Goal: Task Accomplishment & Management: Use online tool/utility

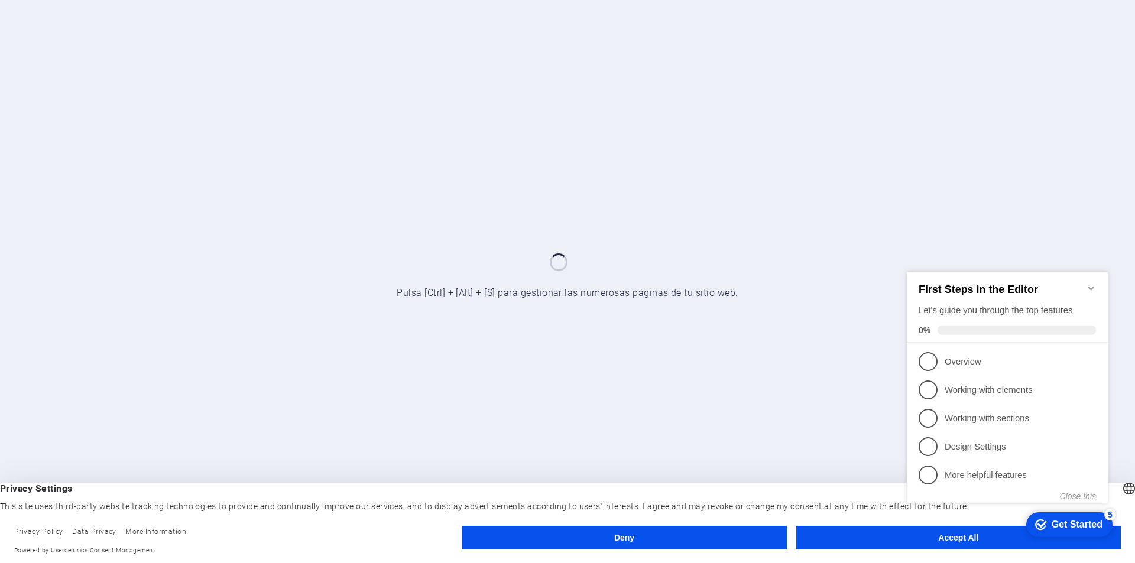
click div "checkmark Get Started 5 First Steps in the Editor Let's guide you through the t…"
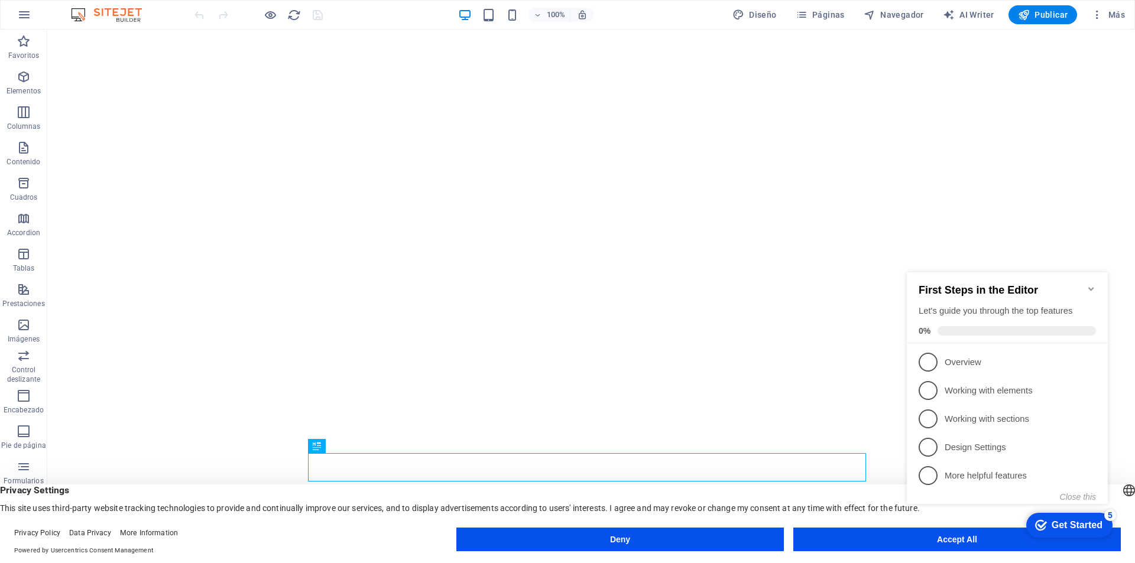
click div "checkmark Get Started 5 First Steps in the Editor Let's guide you through the t…"
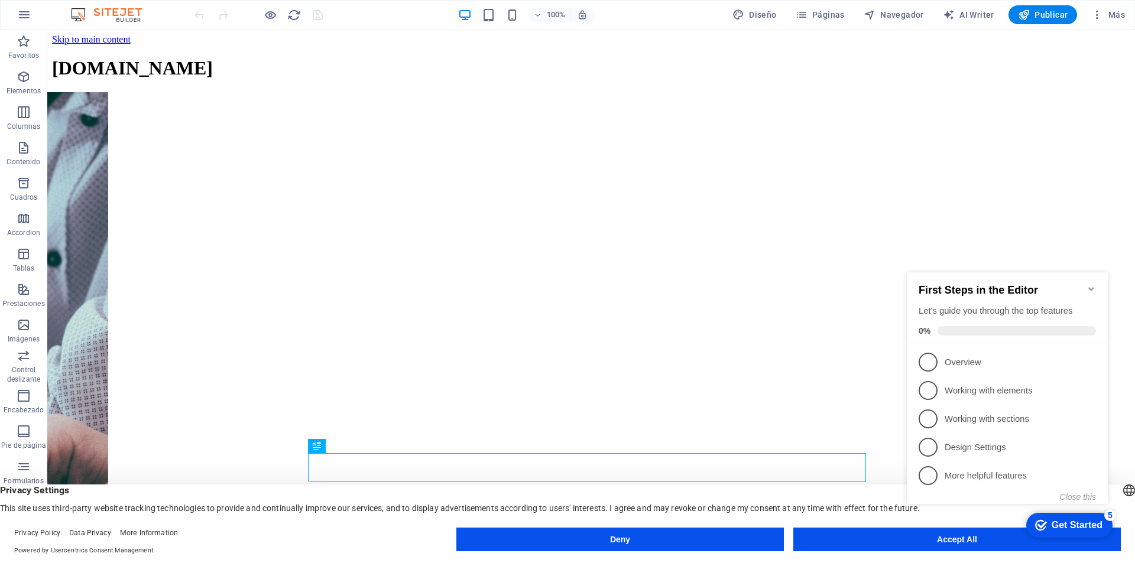
click div "checkmark Get Started 5 First Steps in the Editor Let's guide you through the t…"
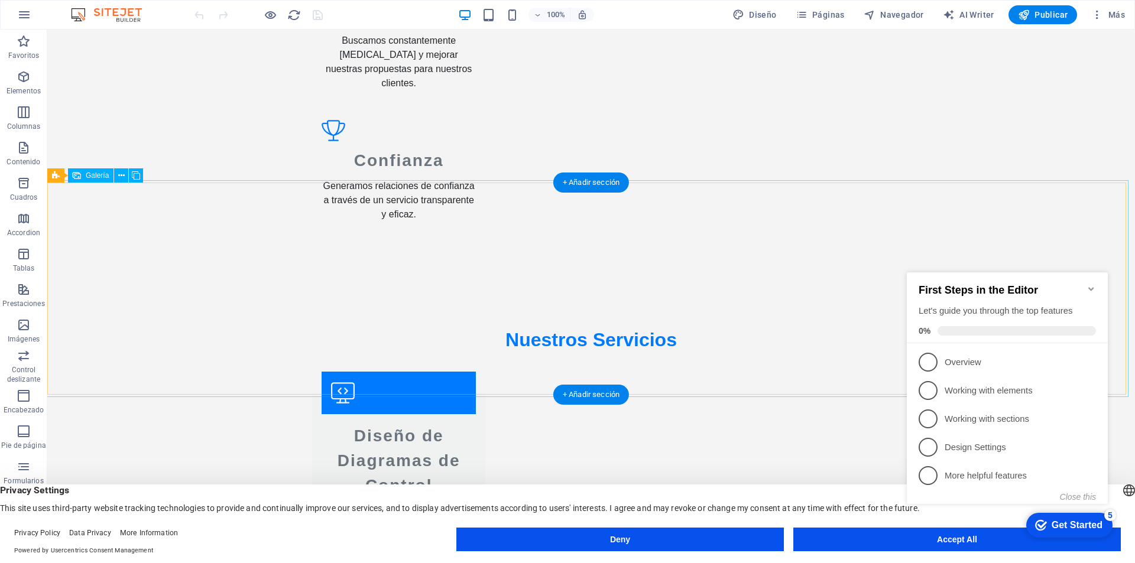
scroll to position [1833, 0]
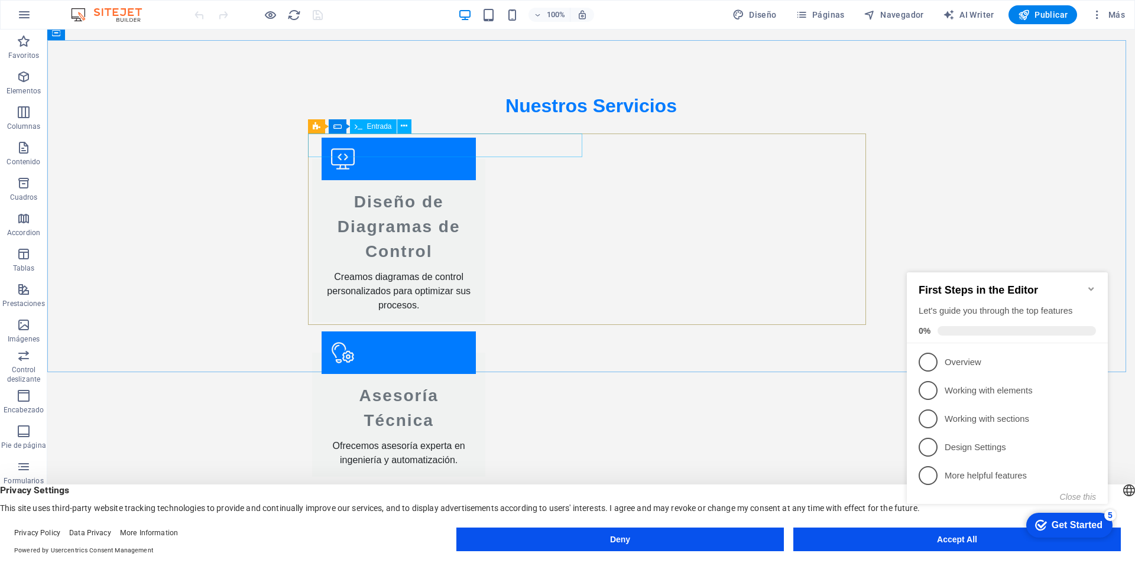
click at [376, 125] on span "Entrada" at bounding box center [379, 126] width 25 height 7
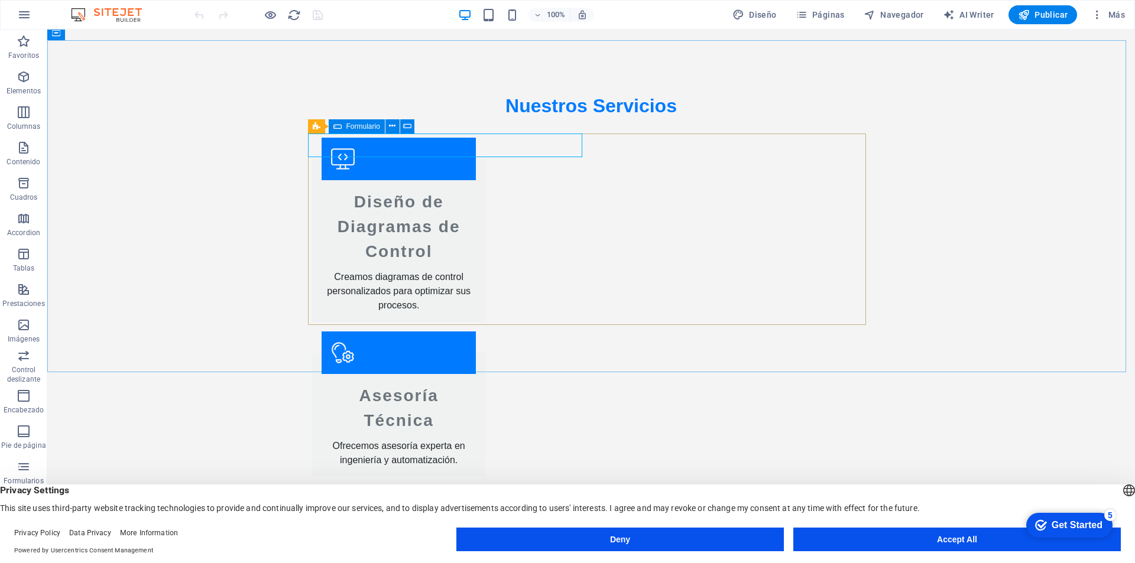
click at [336, 125] on icon at bounding box center [337, 126] width 8 height 14
click at [316, 125] on icon at bounding box center [317, 126] width 8 height 14
click at [407, 127] on icon at bounding box center [410, 126] width 7 height 12
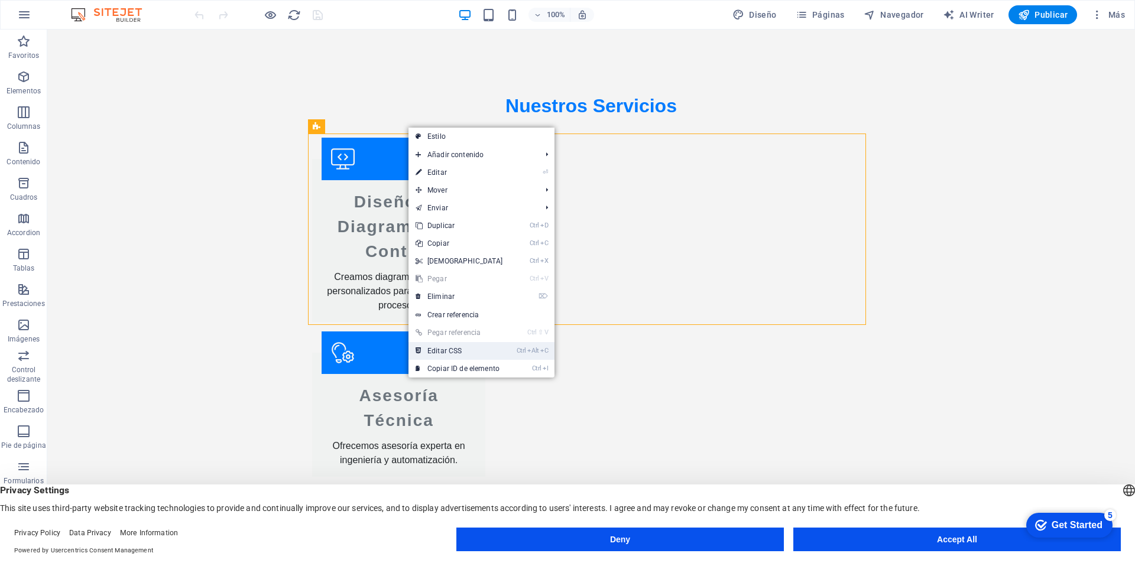
click at [503, 349] on link "Ctrl Alt C Editar CSS" at bounding box center [460, 351] width 102 height 18
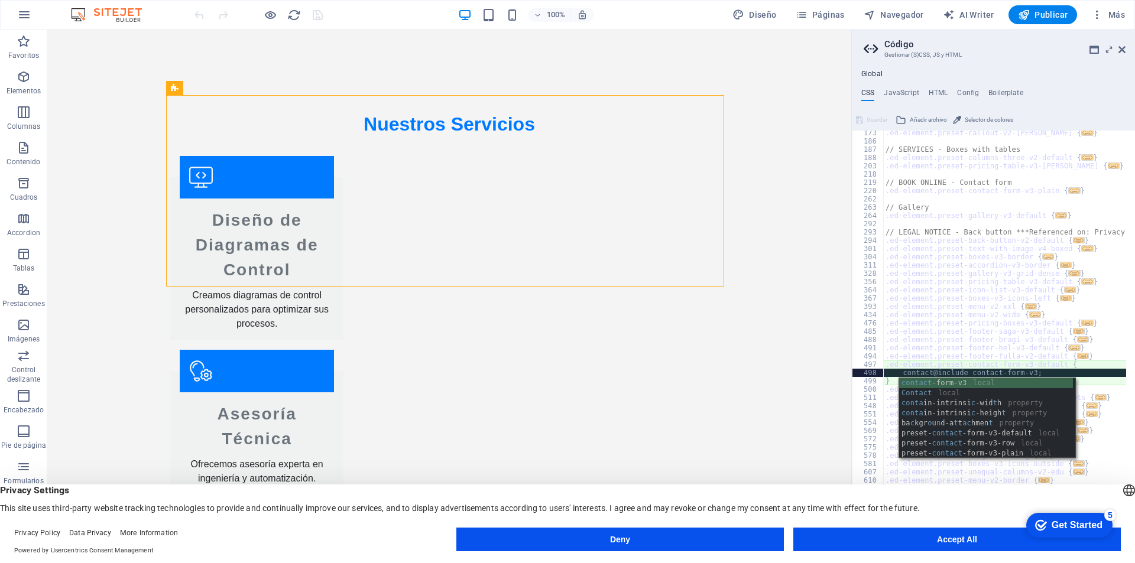
scroll to position [0, 5]
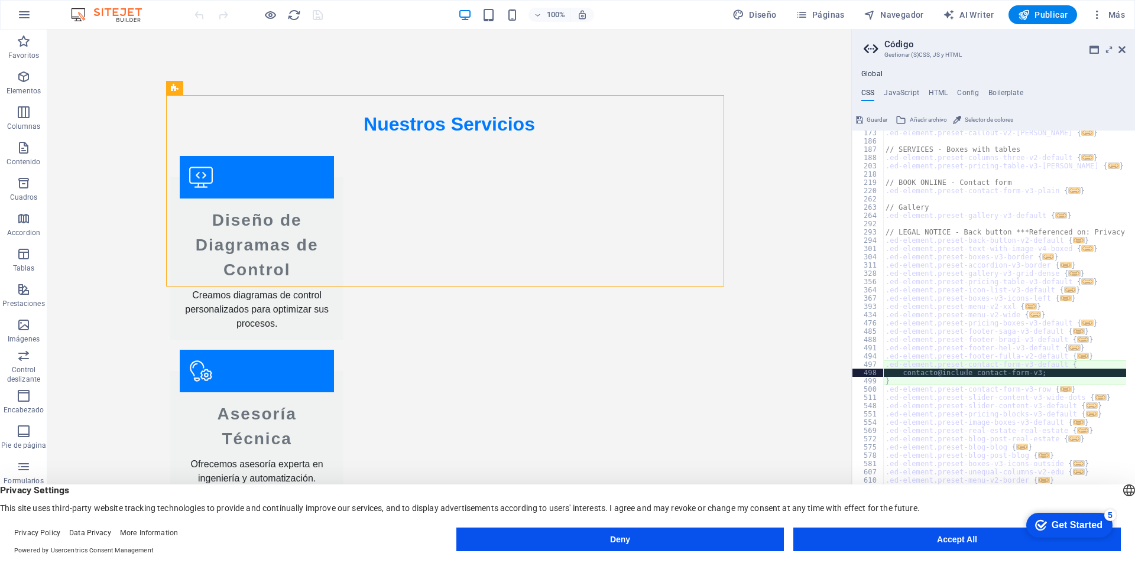
type textarea "@include contact-form-v3;"
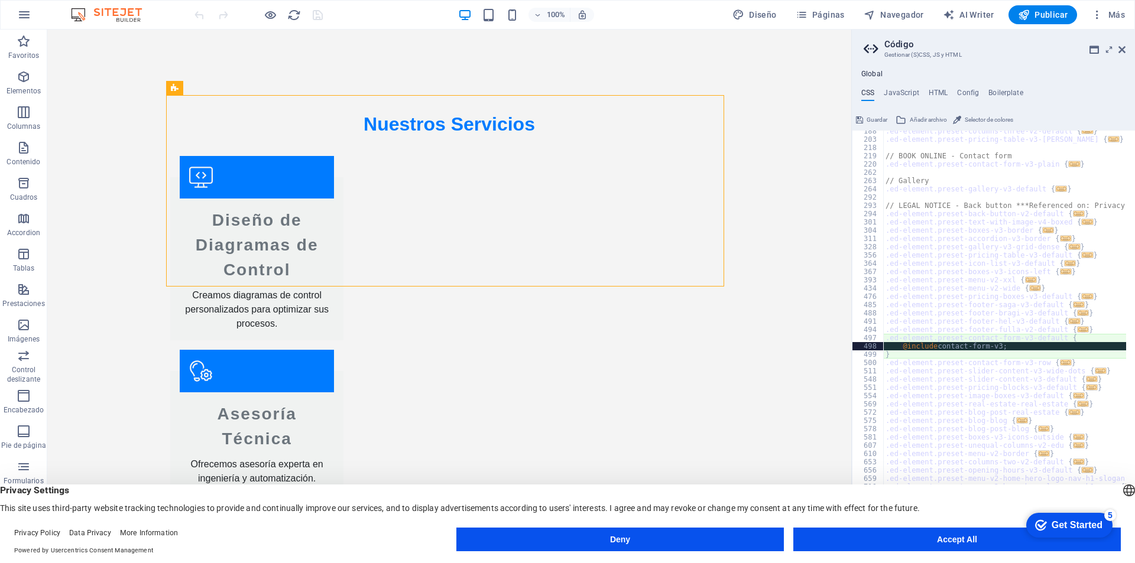
scroll to position [248, 0]
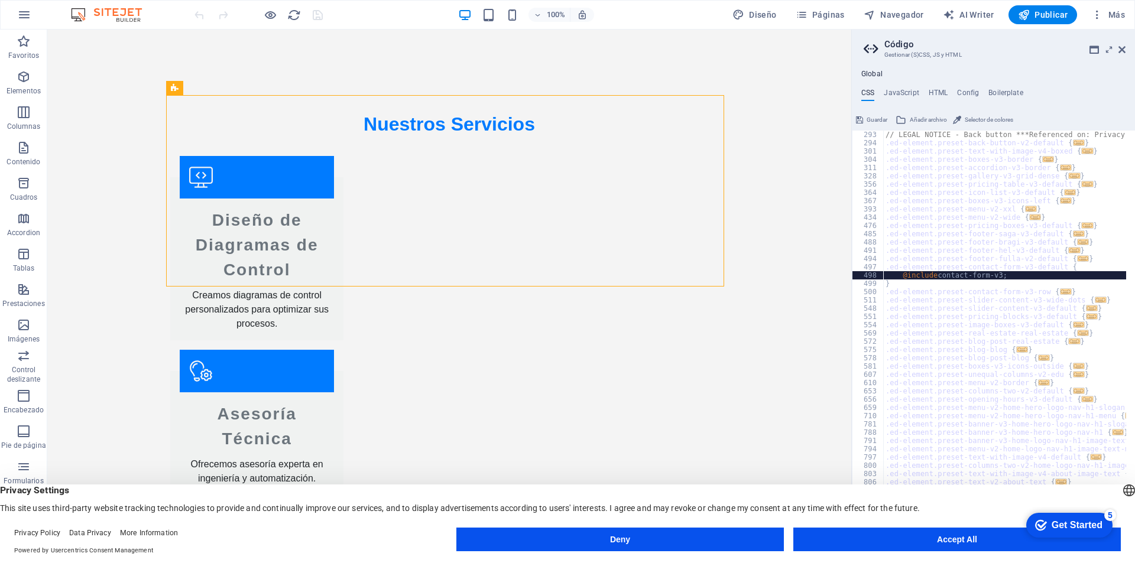
click at [908, 83] on div "Global CSS JavaScript HTML Config Boilerplate @include contact-form-v3; [PHONE_…" at bounding box center [993, 307] width 283 height 475
click at [906, 89] on h4 "JavaScript" at bounding box center [901, 95] width 35 height 13
type textarea "/* JS for preset "Menu V2" */"
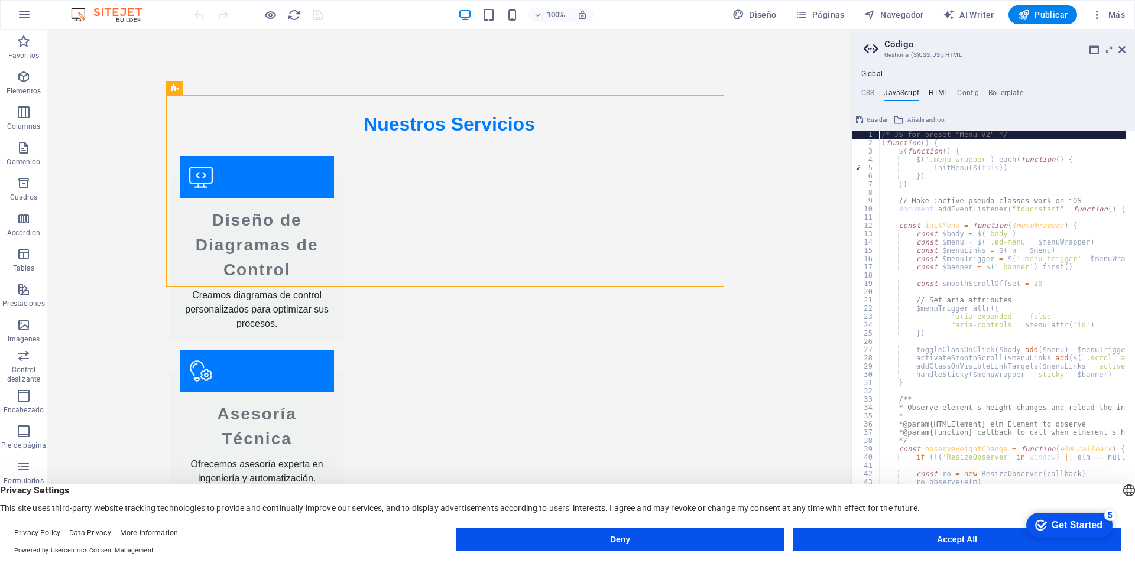
click at [944, 95] on h4 "HTML" at bounding box center [939, 95] width 20 height 13
type textarea "<a href="#main-content" class="wv-link-content button">Skip to main content</a>"
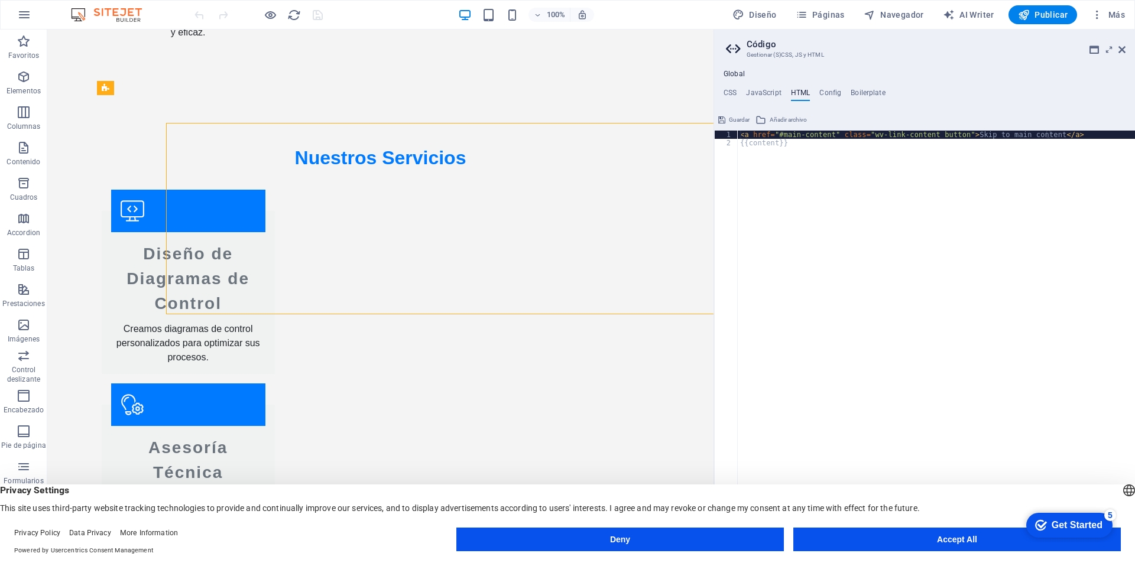
scroll to position [1779, 0]
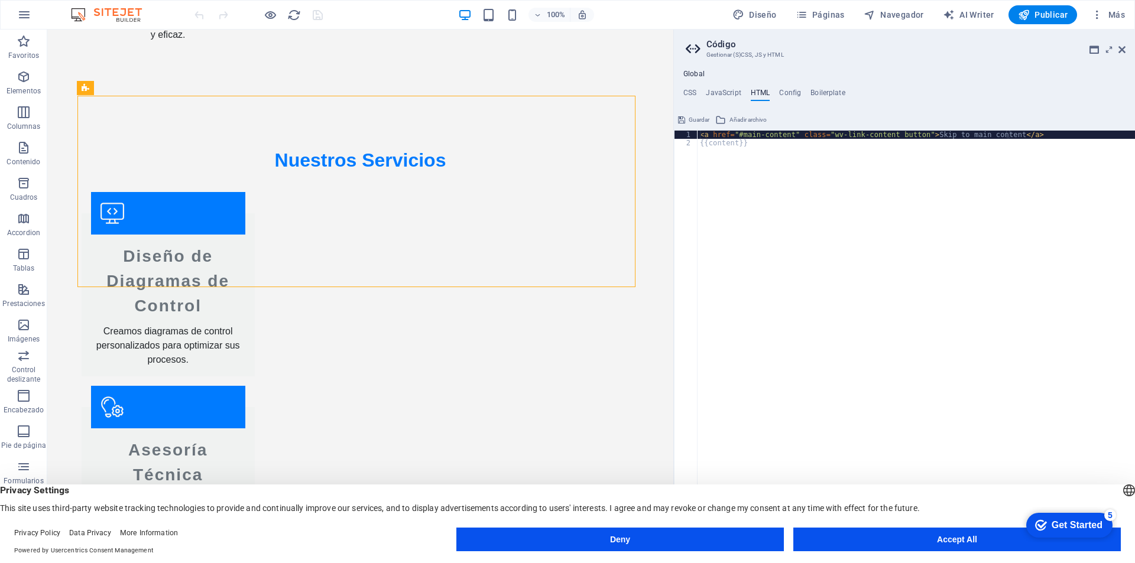
drag, startPoint x: 853, startPoint y: 187, endPoint x: 672, endPoint y: 192, distance: 181.0
click at [672, 192] on div "Home Favoritos Elementos Columnas Contenido [PERSON_NAME] Accordion Tablas Pres…" at bounding box center [567, 287] width 1135 height 515
click at [789, 92] on h4 "Config" at bounding box center [790, 95] width 22 height 13
type textarea "$color-background: #F4F4F4;"
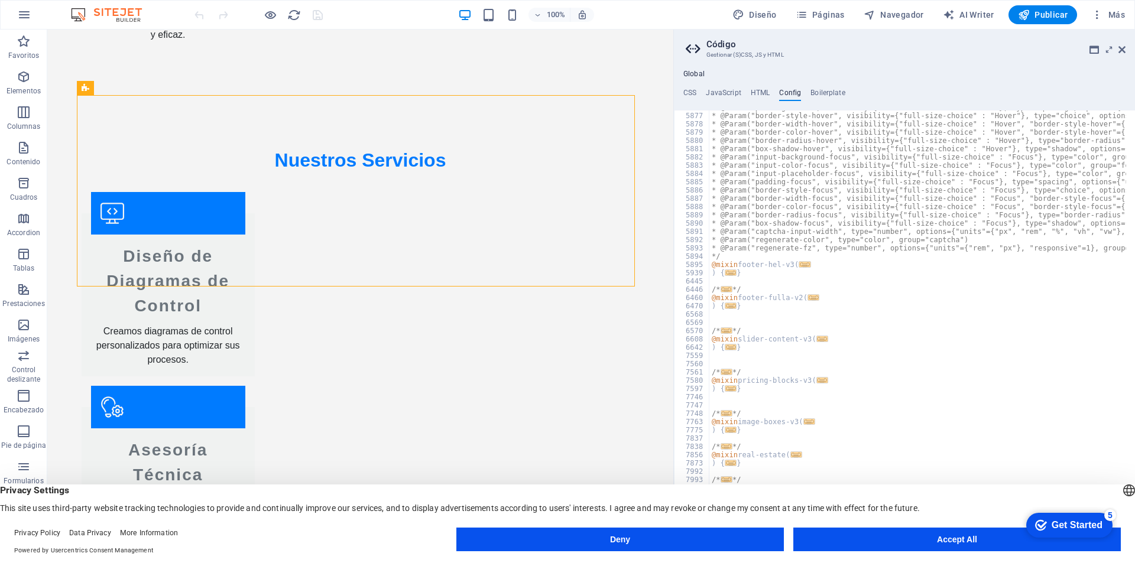
scroll to position [1280, 0]
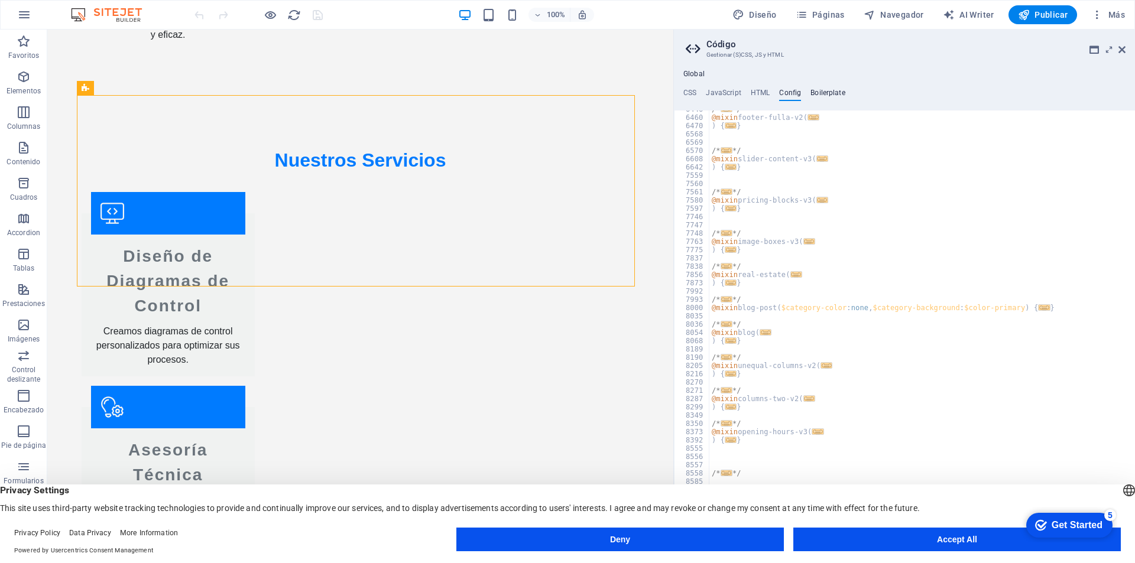
click at [835, 96] on h4 "Boilerplate" at bounding box center [828, 95] width 35 height 13
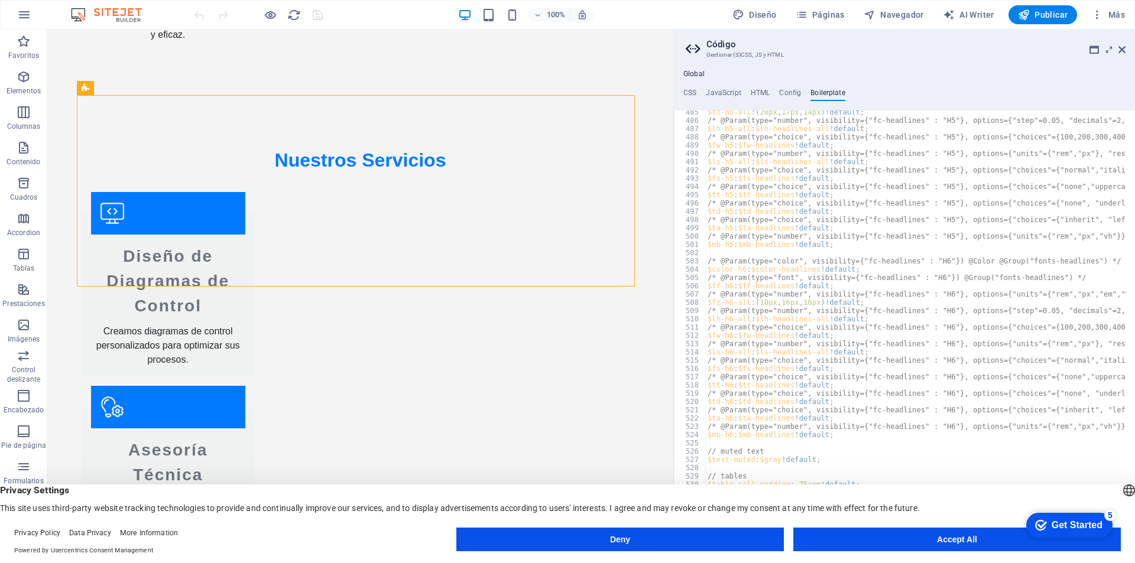
scroll to position [2375, 0]
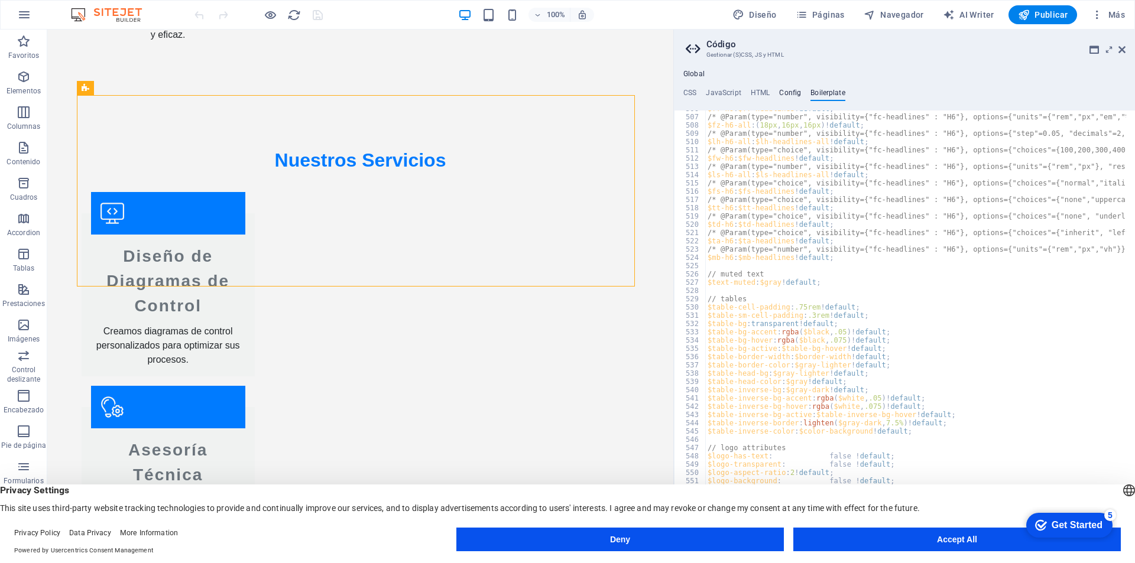
click at [783, 97] on h4 "Config" at bounding box center [790, 95] width 22 height 13
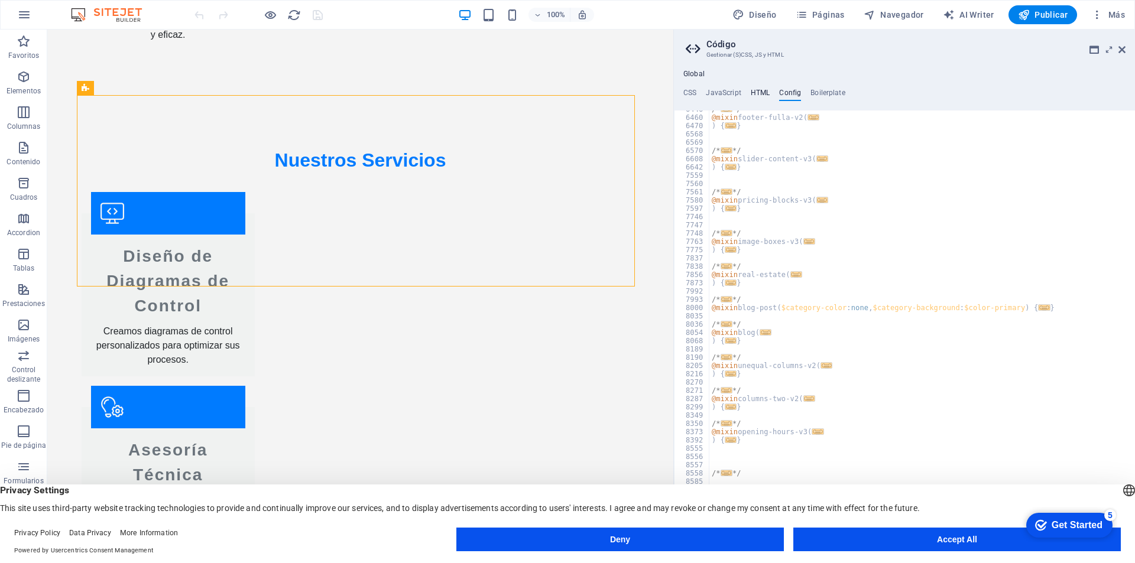
click at [757, 93] on h4 "HTML" at bounding box center [761, 95] width 20 height 13
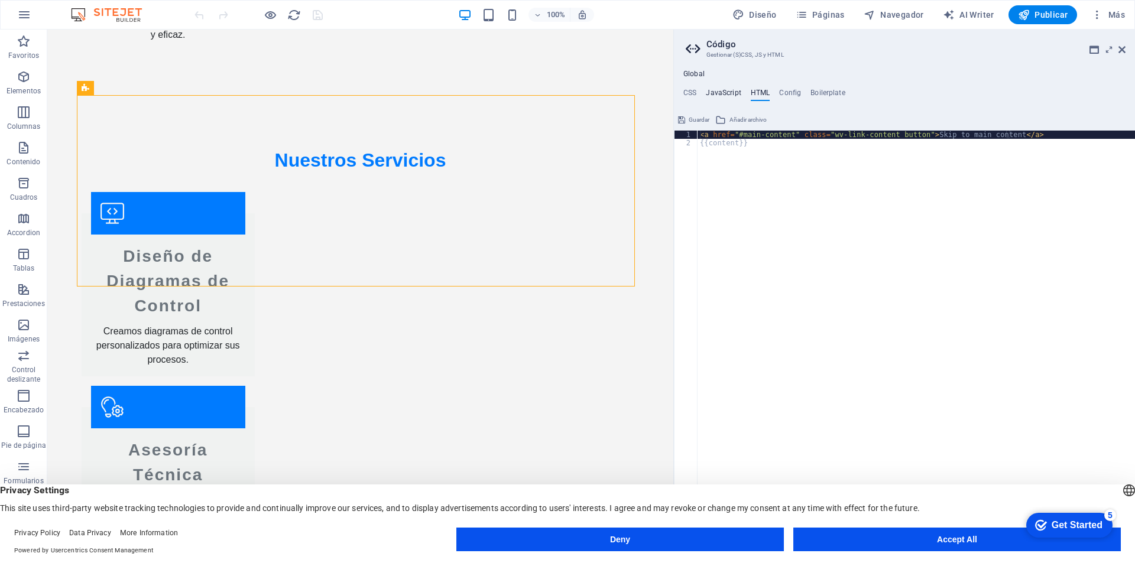
click at [720, 92] on h4 "JavaScript" at bounding box center [723, 95] width 35 height 13
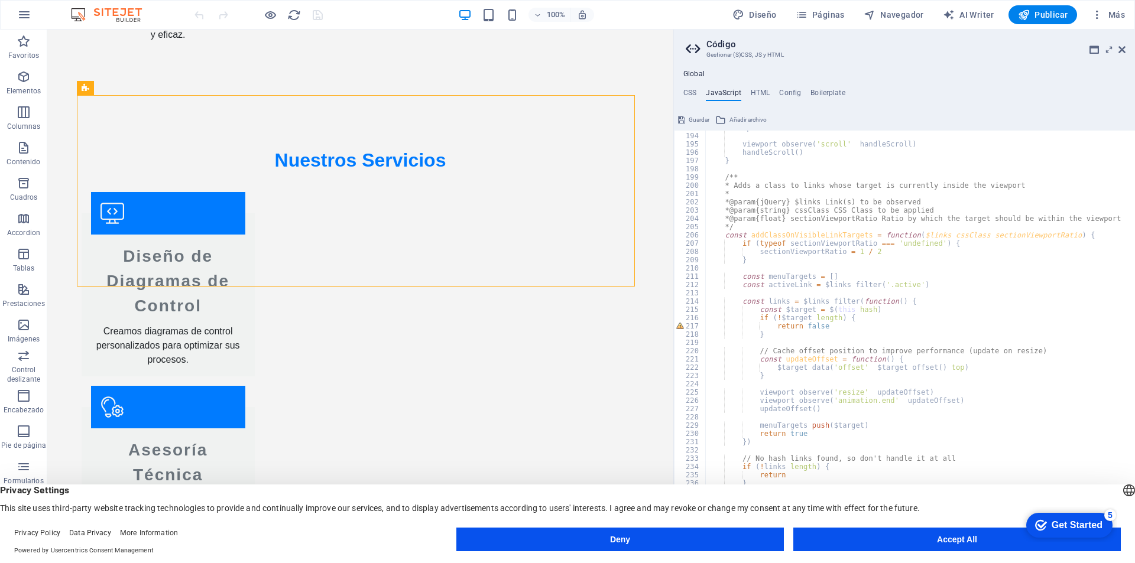
scroll to position [1731, 0]
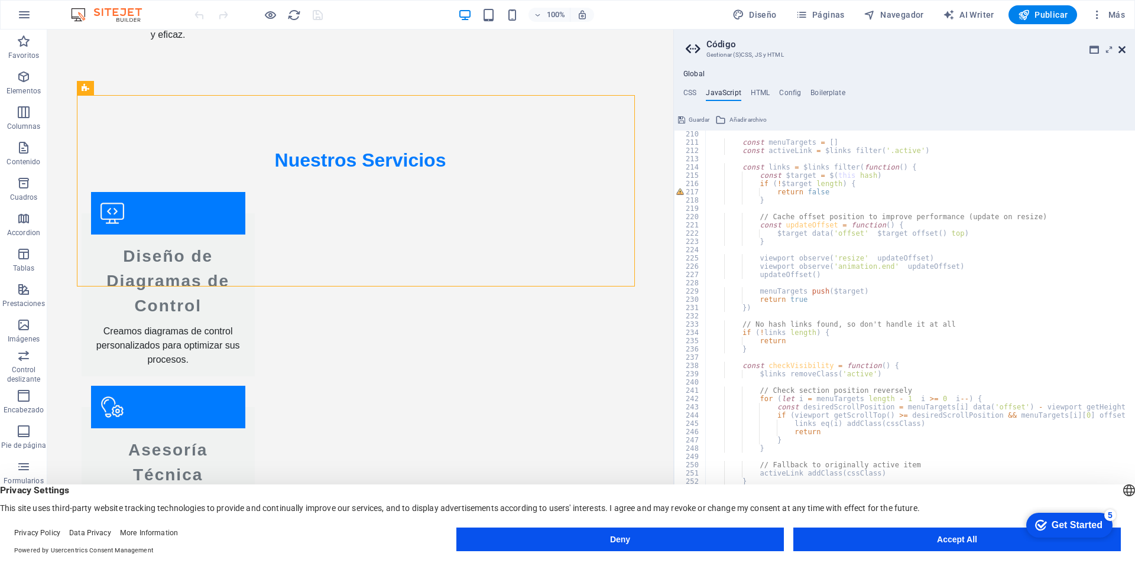
click at [1124, 53] on icon at bounding box center [1122, 49] width 7 height 9
